Goal: Transaction & Acquisition: Purchase product/service

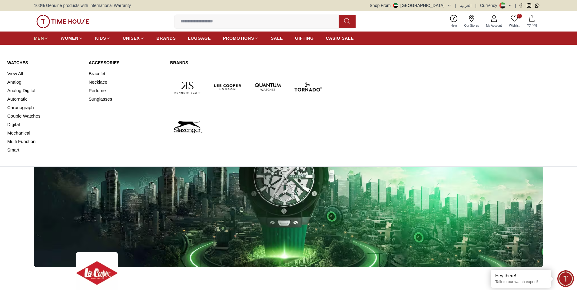
click at [42, 39] on span "MEN" at bounding box center [39, 38] width 10 height 6
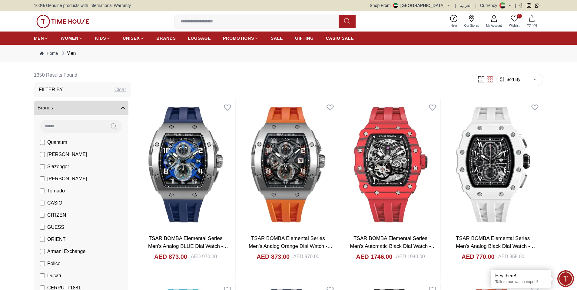
click at [38, 152] on li "[PERSON_NAME]" at bounding box center [82, 154] width 92 height 12
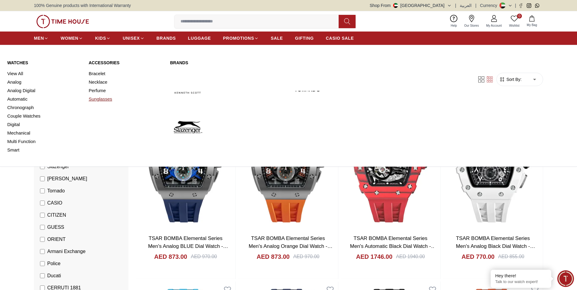
click at [102, 100] on link "Sunglasses" at bounding box center [126, 99] width 74 height 8
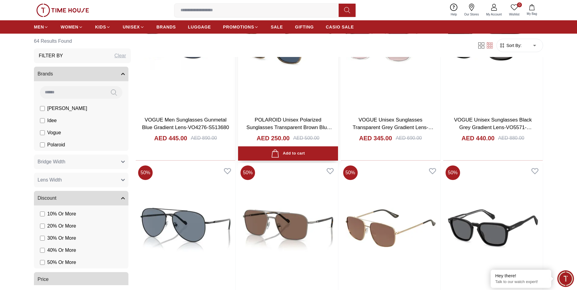
scroll to position [242, 0]
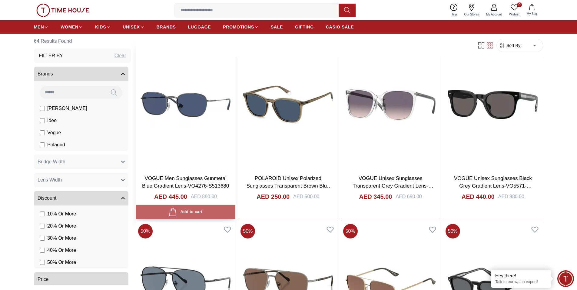
click at [189, 209] on div "Add to cart" at bounding box center [186, 212] width 34 height 8
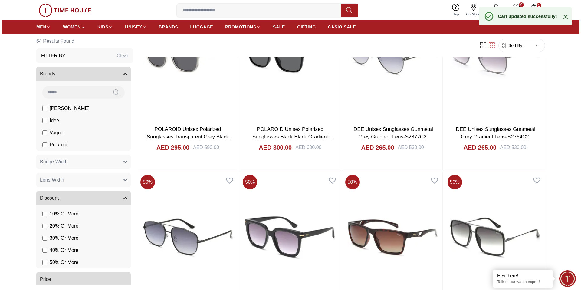
scroll to position [666, 0]
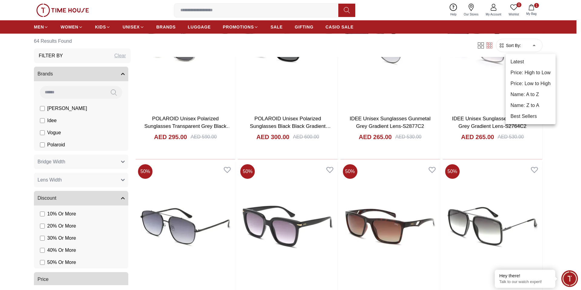
click at [527, 81] on li "Price: Low to High" at bounding box center [531, 83] width 50 height 11
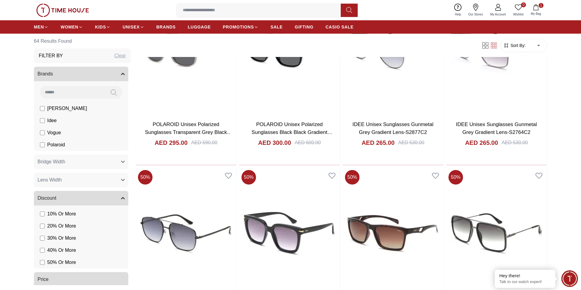
type input "*"
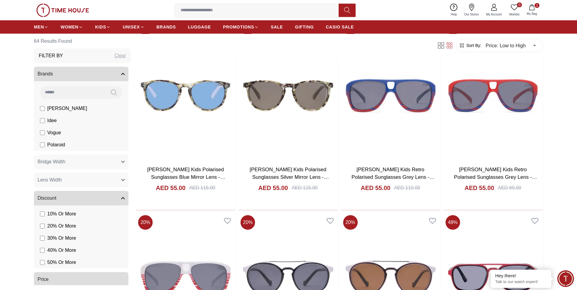
scroll to position [727, 0]
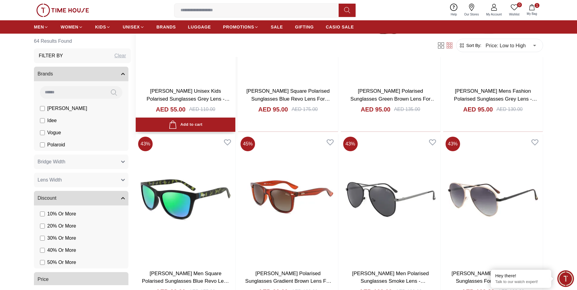
scroll to position [1604, 0]
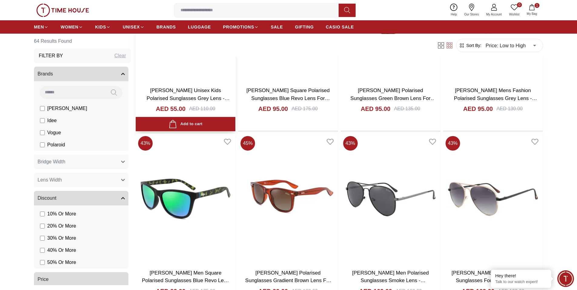
click at [185, 124] on div "Add to cart" at bounding box center [186, 124] width 34 height 8
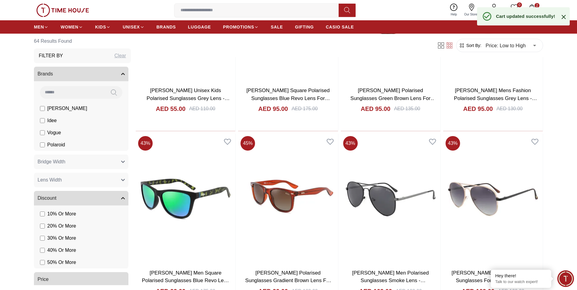
click at [530, 3] on button "2 My Bag" at bounding box center [532, 10] width 18 height 14
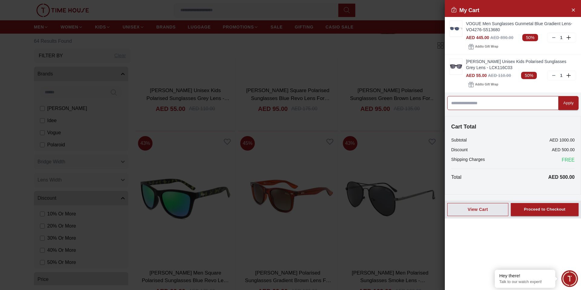
click at [485, 107] on input at bounding box center [502, 103] width 111 height 14
type input "*******"
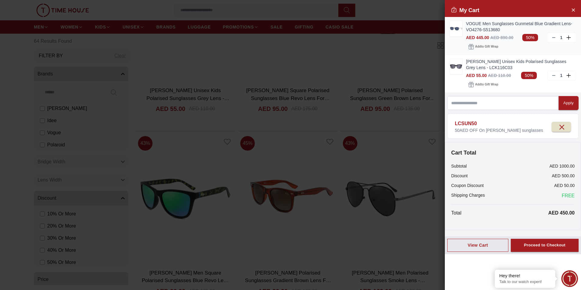
click at [551, 38] on div "1" at bounding box center [561, 38] width 29 height 10
click at [554, 38] on line at bounding box center [553, 38] width 3 height 0
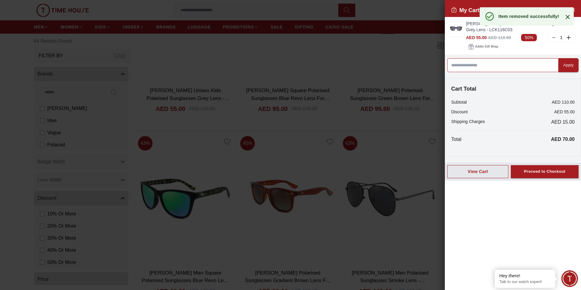
click at [515, 65] on input at bounding box center [502, 65] width 111 height 14
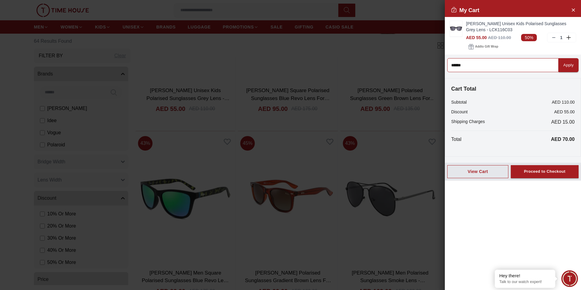
type input "*******"
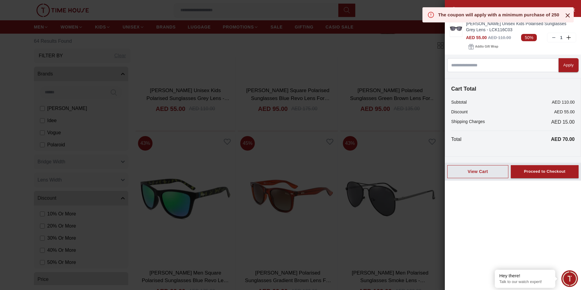
click at [568, 14] on icon at bounding box center [567, 15] width 7 height 7
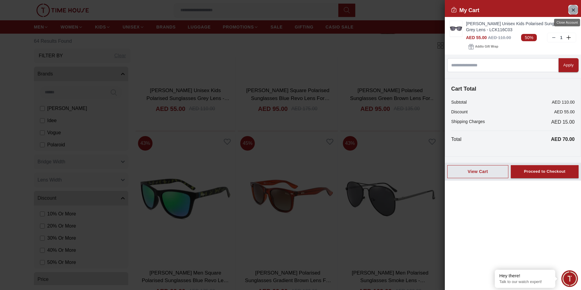
click at [572, 9] on icon "Close Account" at bounding box center [573, 10] width 5 height 8
